Goal: Find specific page/section: Find specific page/section

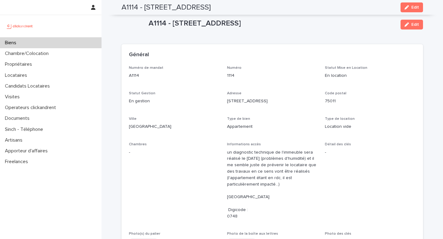
scroll to position [1973, 0]
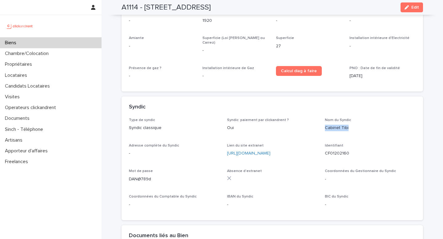
click at [28, 44] on div "Biens" at bounding box center [50, 42] width 101 height 11
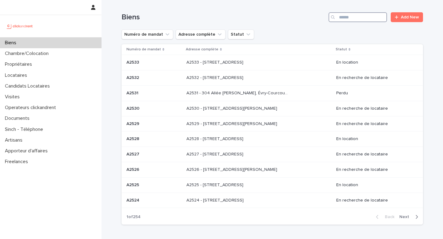
click at [346, 14] on input "Search" at bounding box center [357, 17] width 58 height 10
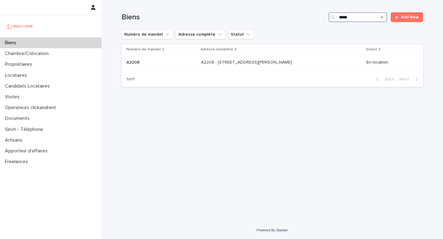
type input "*****"
click at [222, 64] on p "A2208 - [STREET_ADDRESS][PERSON_NAME]" at bounding box center [247, 62] width 92 height 6
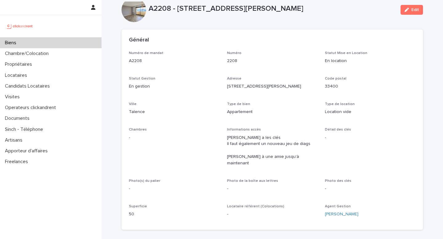
scroll to position [10, 0]
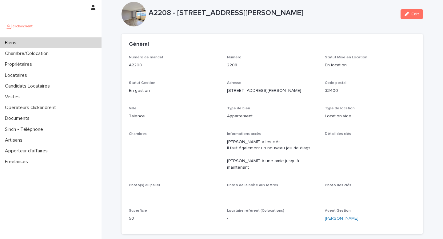
click at [214, 13] on p "A2208 - [STREET_ADDRESS][PERSON_NAME]" at bounding box center [271, 13] width 247 height 9
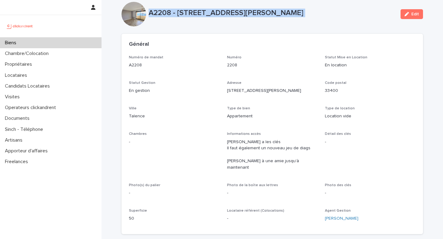
copy div "A2208 - [STREET_ADDRESS][PERSON_NAME] Edit Sorry, there was an error saving you…"
click at [10, 75] on p "Locataires" at bounding box center [17, 76] width 30 height 6
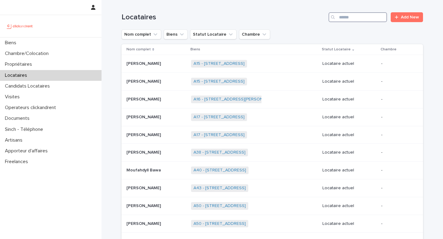
click at [353, 14] on input "Search" at bounding box center [357, 17] width 58 height 10
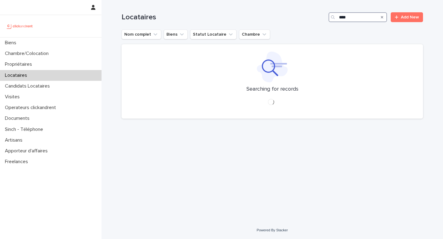
type input "****"
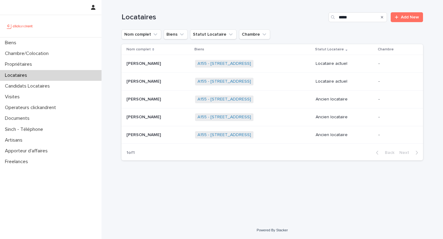
click at [144, 65] on p "[PERSON_NAME]" at bounding box center [144, 63] width 36 height 6
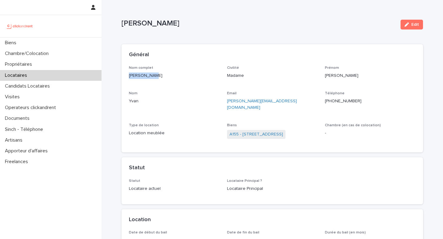
drag, startPoint x: 155, startPoint y: 76, endPoint x: 126, endPoint y: 75, distance: 29.5
click at [124, 75] on div "Nom complet [PERSON_NAME] Civilité Madame [PERSON_NAME] [PERSON_NAME] [PERSON_N…" at bounding box center [271, 109] width 301 height 87
click at [129, 79] on div "Nom complet [PERSON_NAME]" at bounding box center [174, 75] width 91 height 18
drag, startPoint x: 129, startPoint y: 77, endPoint x: 158, endPoint y: 78, distance: 29.2
click at [158, 78] on p "[PERSON_NAME]" at bounding box center [174, 76] width 91 height 6
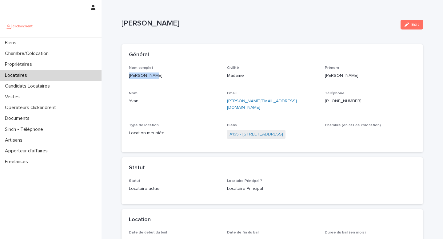
click at [158, 78] on p "[PERSON_NAME]" at bounding box center [174, 76] width 91 height 6
drag, startPoint x: 141, startPoint y: 75, endPoint x: 163, endPoint y: 76, distance: 21.5
click at [163, 76] on p "[PERSON_NAME]" at bounding box center [174, 76] width 91 height 6
drag, startPoint x: 331, startPoint y: 102, endPoint x: 361, endPoint y: 102, distance: 30.1
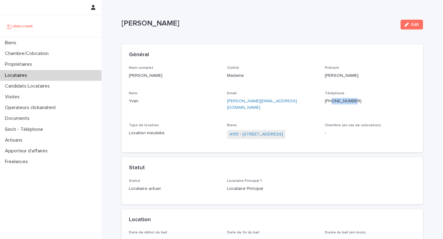
click at [361, 102] on p "[PHONE_NUMBER]" at bounding box center [370, 101] width 91 height 6
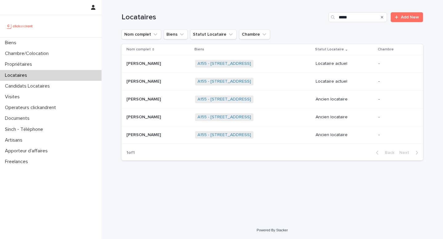
click at [141, 82] on p "[PERSON_NAME]" at bounding box center [144, 81] width 36 height 6
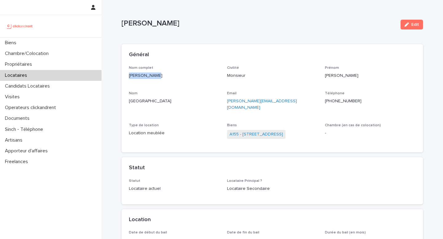
drag, startPoint x: 129, startPoint y: 76, endPoint x: 157, endPoint y: 76, distance: 28.6
click at [157, 76] on p "[PERSON_NAME]" at bounding box center [174, 76] width 91 height 6
click at [152, 81] on div "Nom complet [PERSON_NAME]" at bounding box center [174, 75] width 91 height 18
drag, startPoint x: 143, startPoint y: 74, endPoint x: 160, endPoint y: 75, distance: 17.2
click at [160, 75] on p "[PERSON_NAME]" at bounding box center [174, 76] width 91 height 6
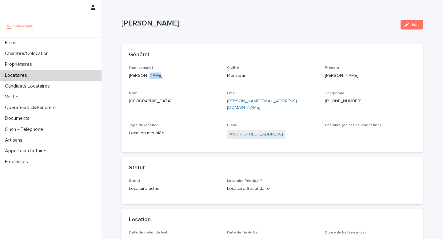
click at [160, 75] on p "[PERSON_NAME]" at bounding box center [174, 76] width 91 height 6
drag, startPoint x: 332, startPoint y: 103, endPoint x: 361, endPoint y: 99, distance: 30.0
click at [361, 99] on p "[PHONE_NUMBER]" at bounding box center [370, 101] width 91 height 6
click at [361, 100] on p "[PHONE_NUMBER]" at bounding box center [370, 101] width 91 height 6
